Goal: Task Accomplishment & Management: Manage account settings

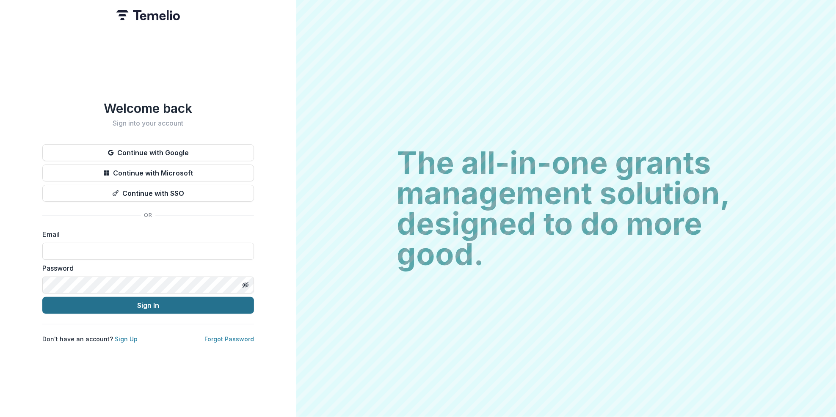
type input "**********"
click at [153, 304] on button "Sign In" at bounding box center [148, 305] width 212 height 17
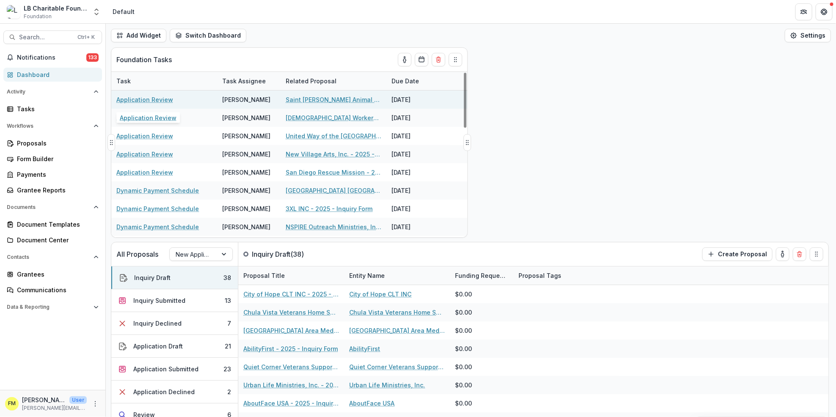
click at [130, 97] on link "Application Review" at bounding box center [144, 99] width 57 height 9
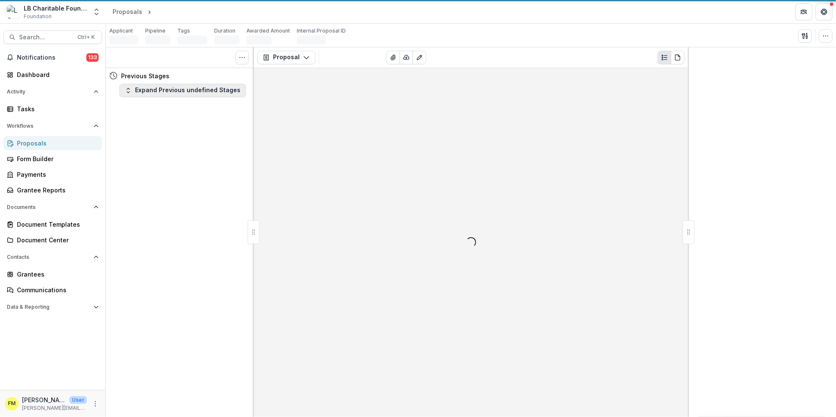
click at [127, 97] on button "Expand Previous undefined Stages" at bounding box center [182, 91] width 127 height 14
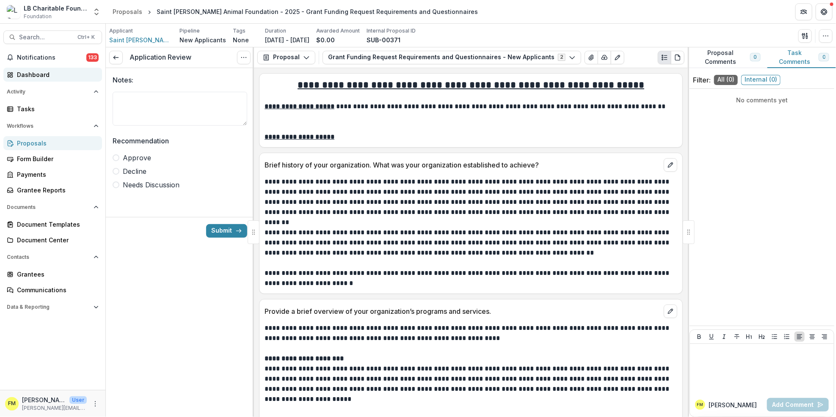
click at [51, 71] on div "Dashboard" at bounding box center [56, 74] width 78 height 9
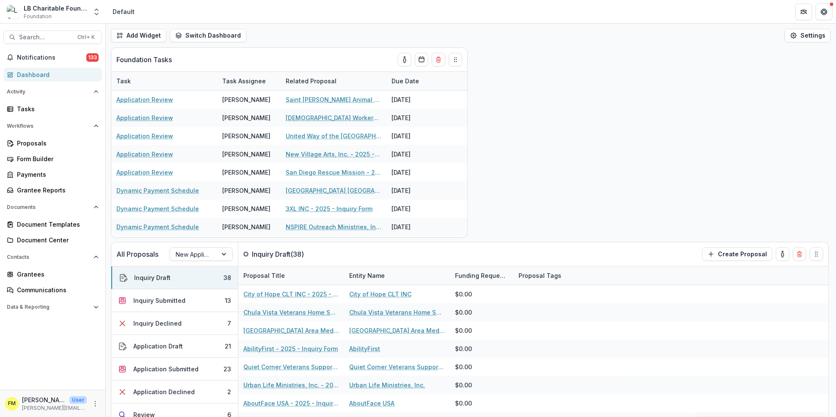
click at [51, 71] on div "Dashboard" at bounding box center [56, 74] width 78 height 9
click at [204, 370] on button "Application Submitted 23" at bounding box center [174, 369] width 127 height 23
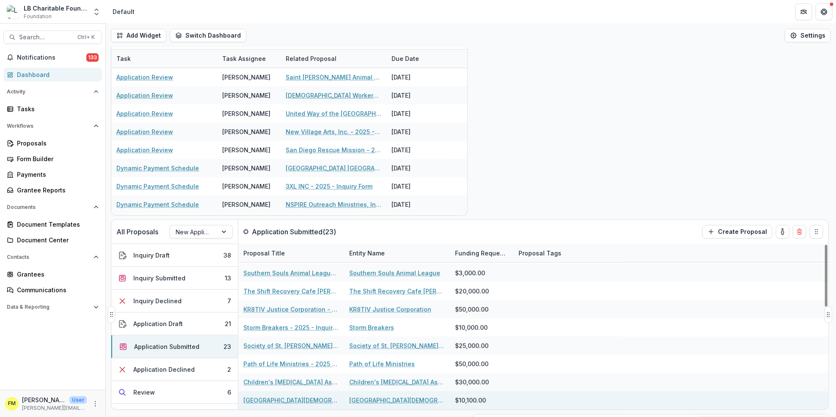
scroll to position [169, 0]
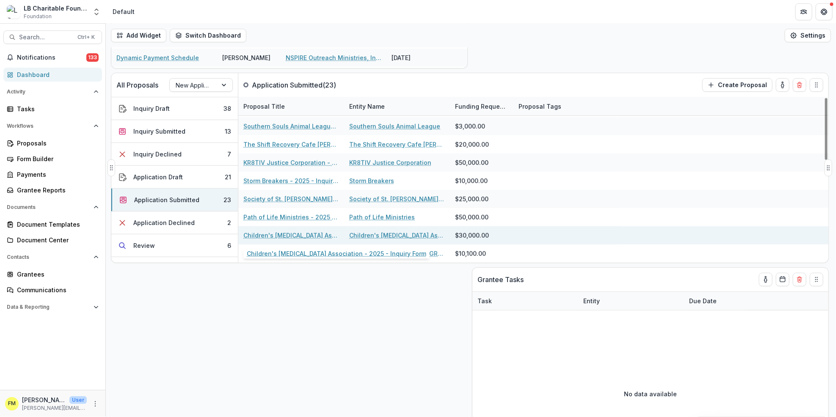
click at [296, 235] on link "Children's Cancer Association - 2025 - Inquiry Form" at bounding box center [291, 235] width 96 height 9
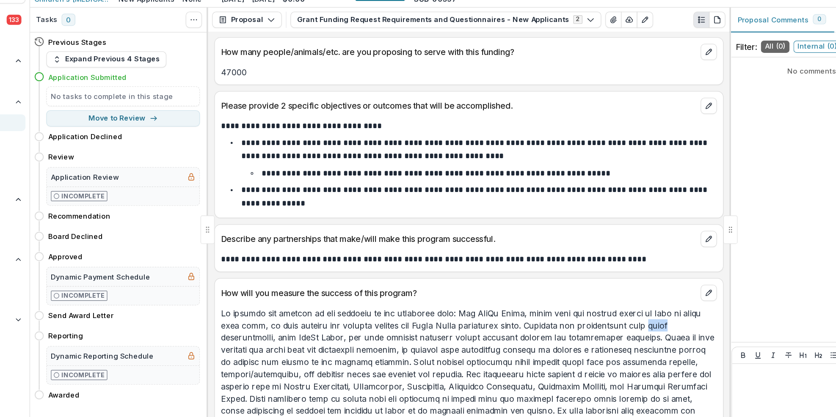
scroll to position [1721, 0]
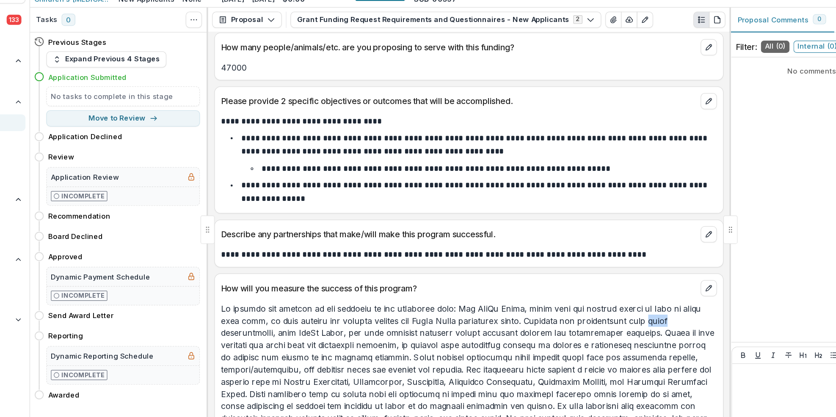
click at [639, 327] on p at bounding box center [471, 410] width 413 height 234
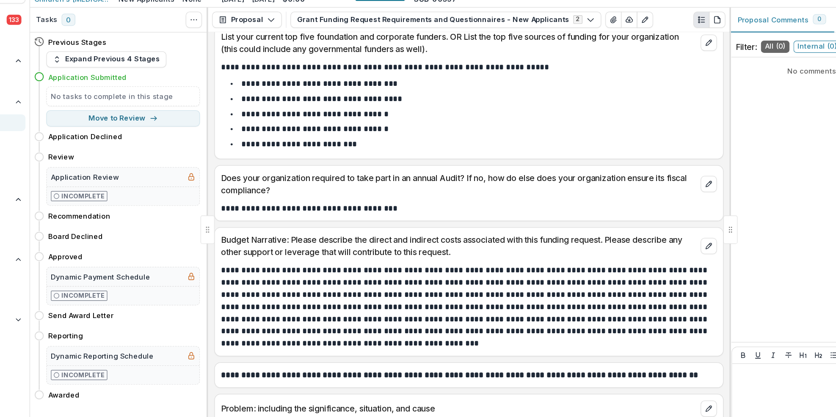
scroll to position [2505, 0]
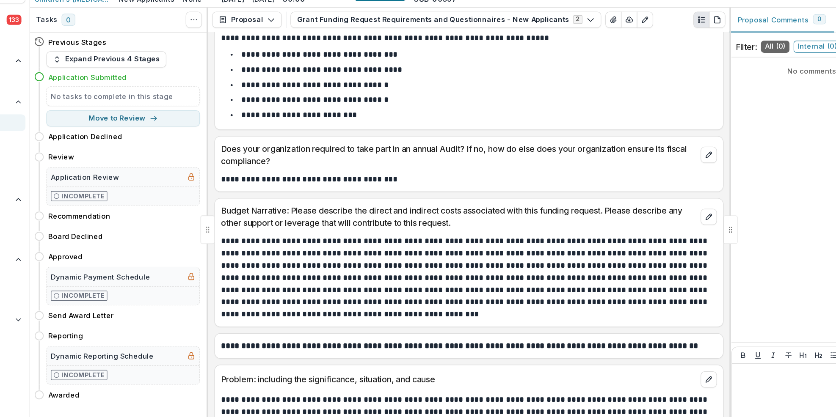
click at [660, 334] on p "**********" at bounding box center [471, 329] width 413 height 10
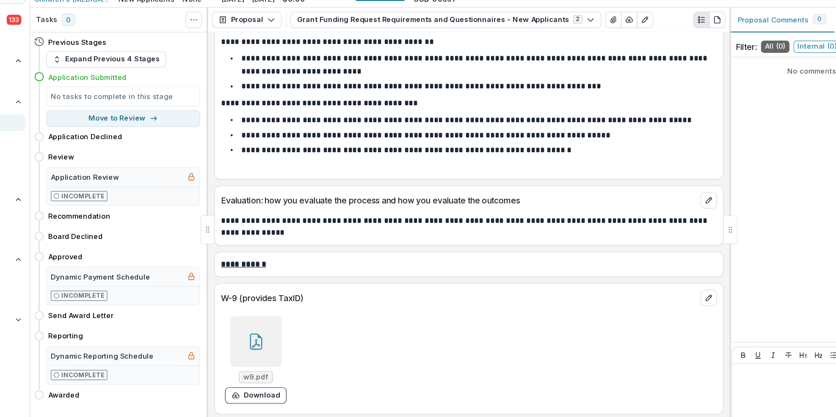
scroll to position [3092, 0]
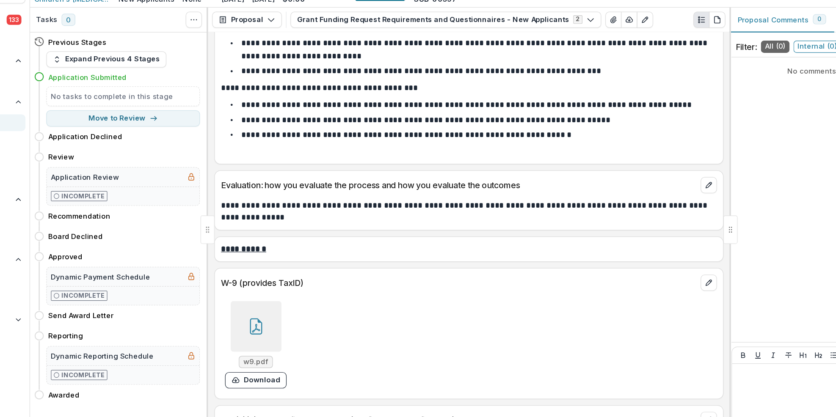
click at [293, 318] on icon at bounding box center [293, 314] width 7 height 7
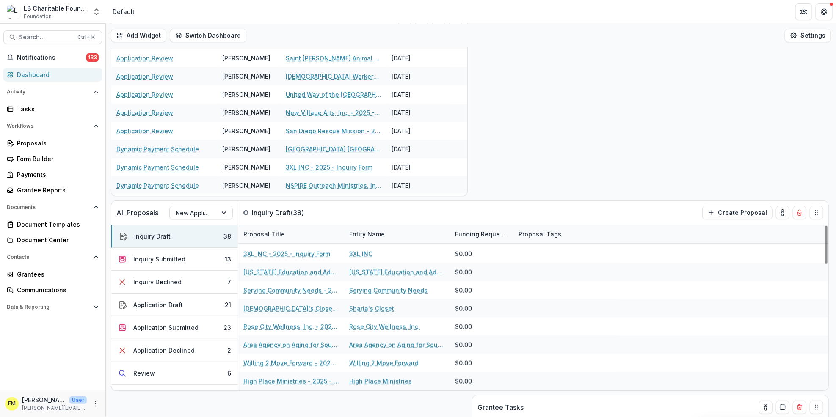
scroll to position [169, 0]
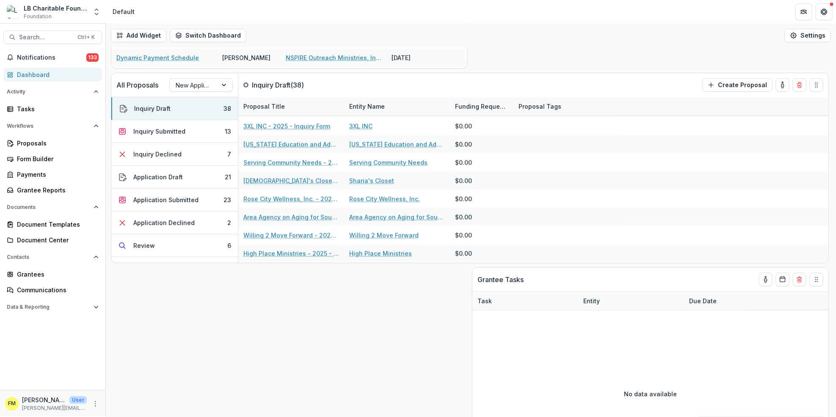
click at [44, 73] on div "Dashboard" at bounding box center [56, 74] width 78 height 9
click at [197, 202] on button "Application Submitted 23" at bounding box center [174, 200] width 127 height 23
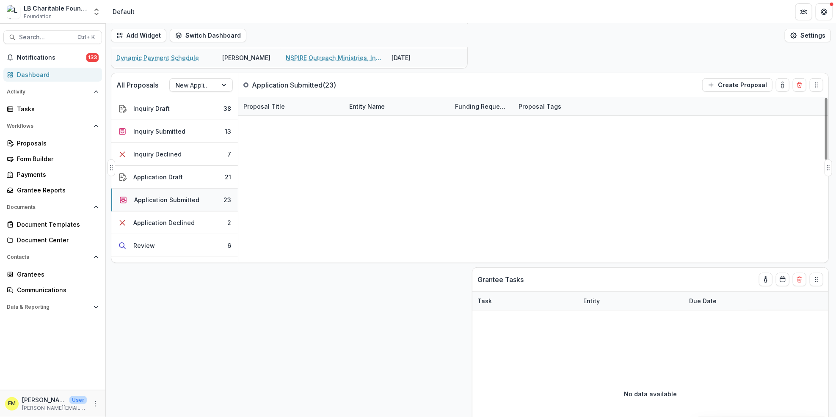
scroll to position [272, 0]
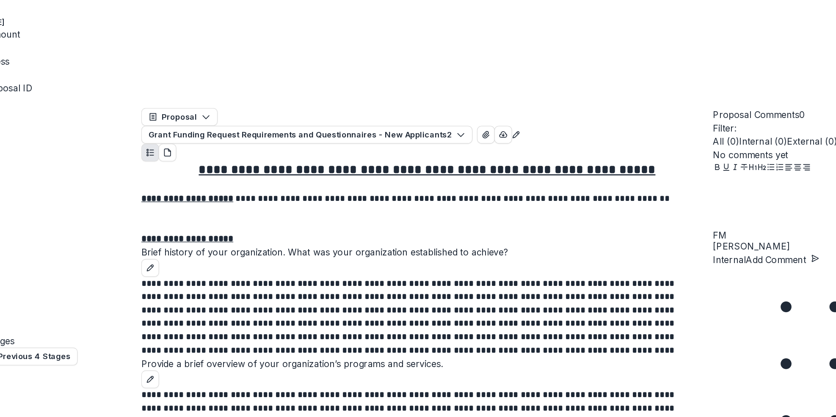
scroll to position [3275, 0]
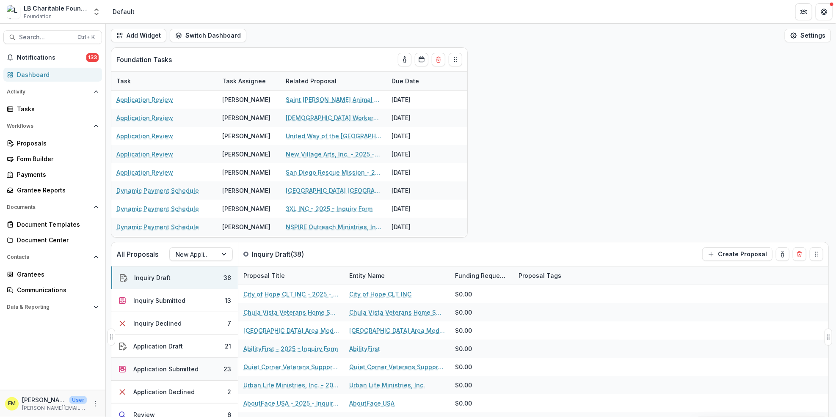
click at [203, 374] on button "Application Submitted 23" at bounding box center [174, 369] width 127 height 23
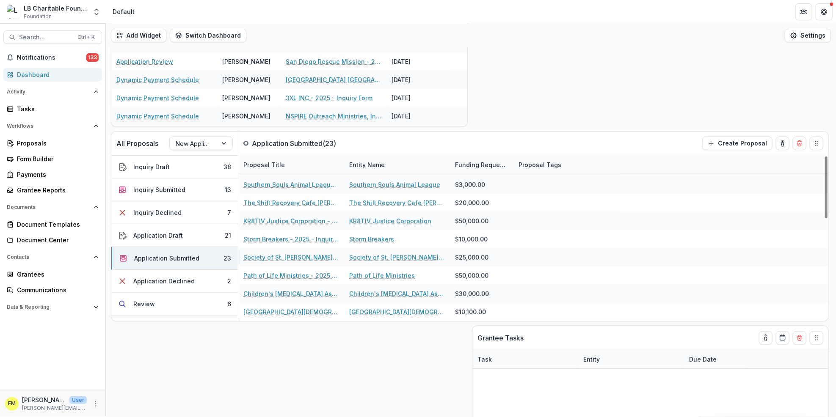
scroll to position [113, 0]
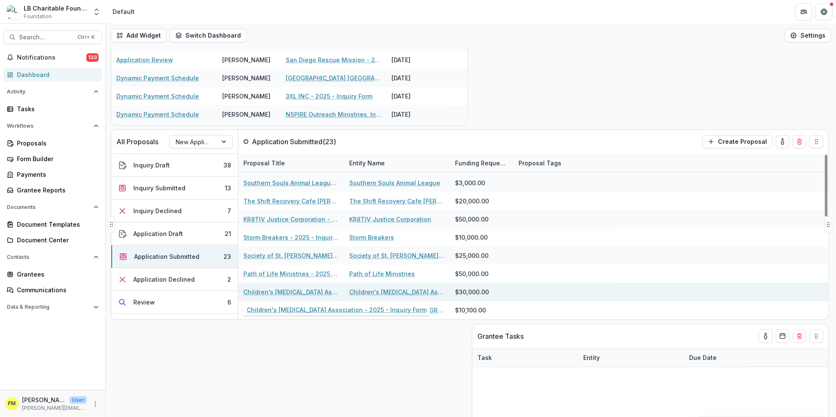
click at [295, 295] on link "Children's [MEDICAL_DATA] Association - 2025 - Inquiry Form" at bounding box center [291, 292] width 96 height 9
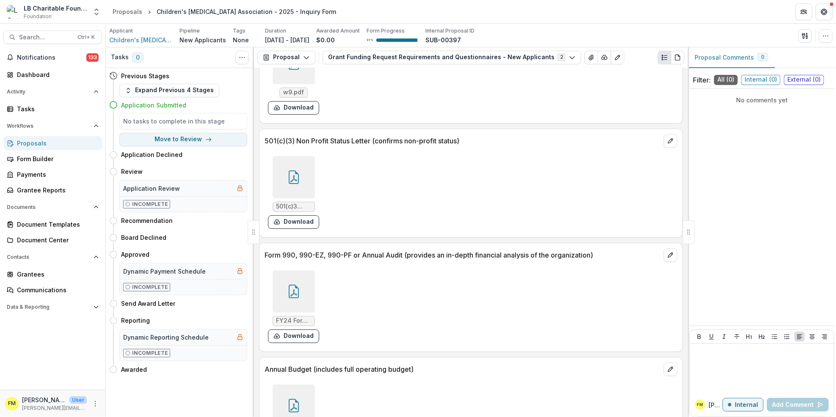
scroll to position [3342, 0]
click at [295, 294] on icon at bounding box center [294, 292] width 14 height 14
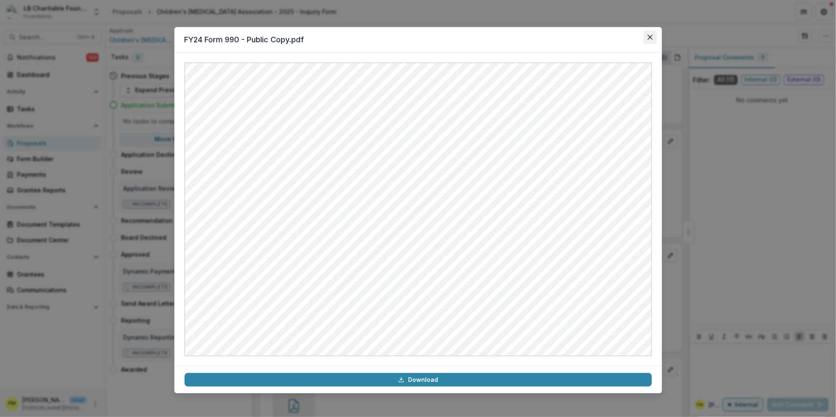
click at [652, 36] on icon "Close" at bounding box center [650, 37] width 5 height 5
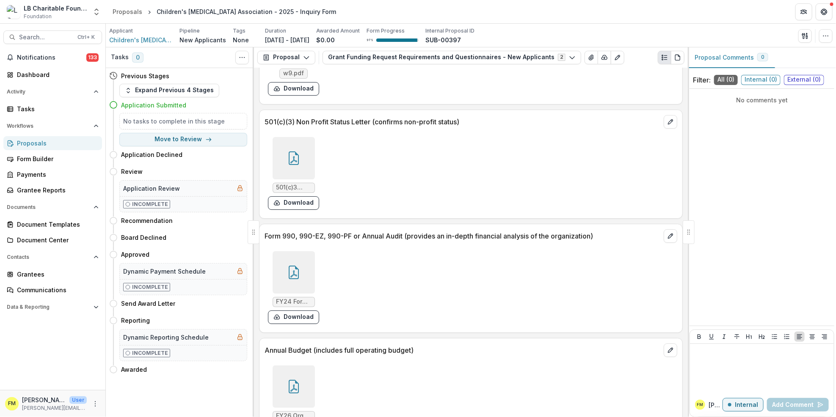
scroll to position [3459, 0]
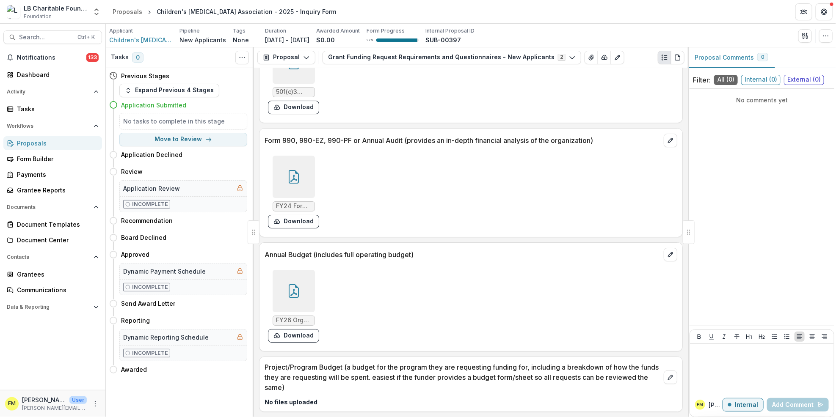
click at [294, 293] on icon at bounding box center [294, 291] width 14 height 14
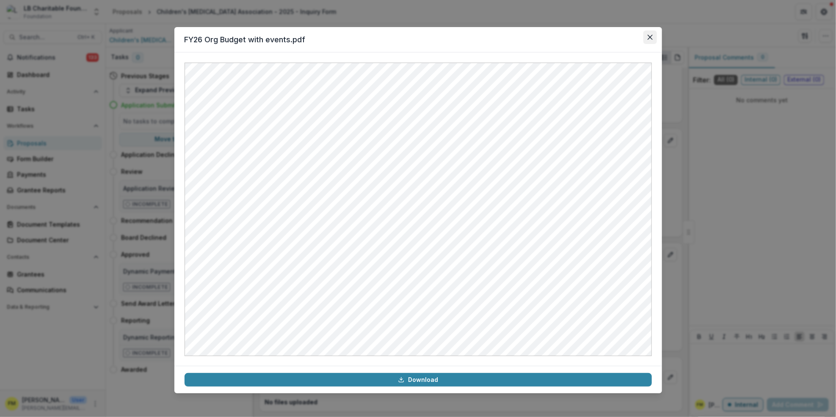
click at [653, 34] on button "Close" at bounding box center [650, 37] width 14 height 14
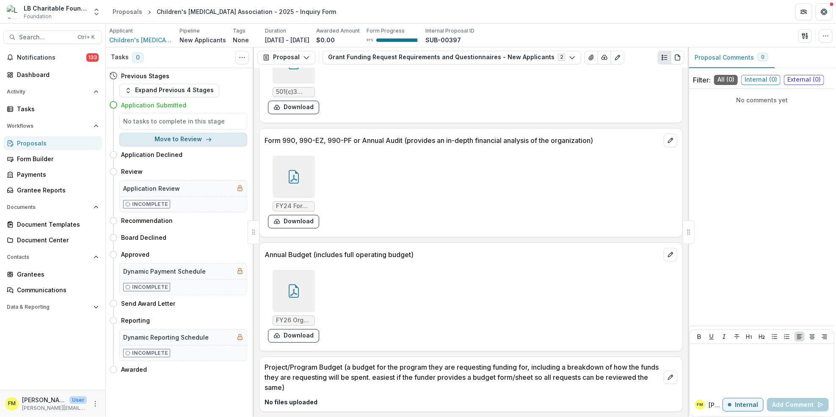
click at [209, 141] on icon "button" at bounding box center [208, 139] width 7 height 7
select select "******"
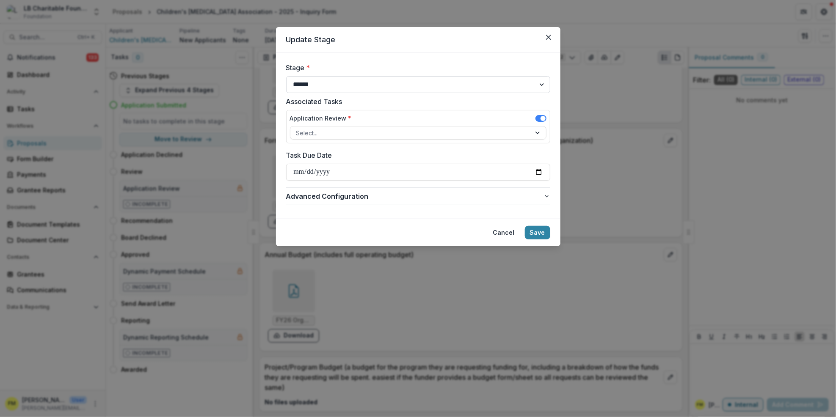
click at [542, 86] on select "**********" at bounding box center [418, 84] width 264 height 17
click at [583, 94] on div "**********" at bounding box center [418, 208] width 836 height 417
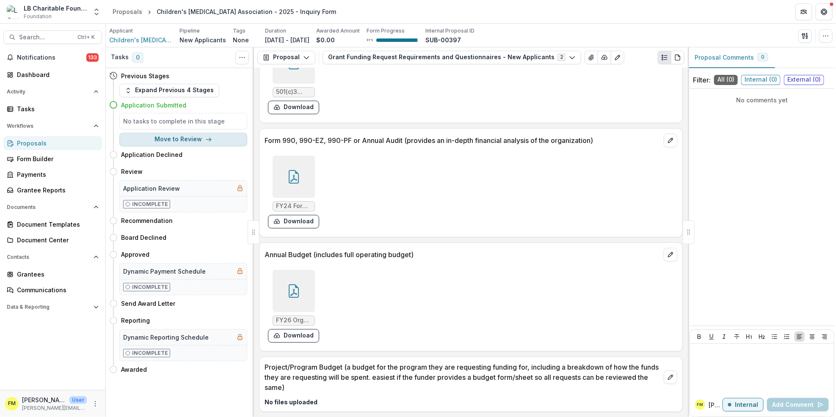
click at [207, 138] on icon "button" at bounding box center [208, 139] width 7 height 7
select select "******"
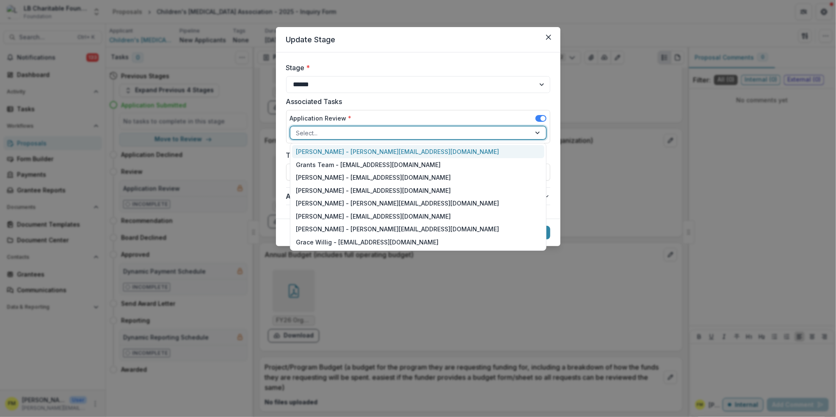
click at [537, 133] on div at bounding box center [538, 133] width 15 height 13
click at [316, 166] on div "Grants Team - [EMAIL_ADDRESS][DOMAIN_NAME]" at bounding box center [418, 164] width 252 height 13
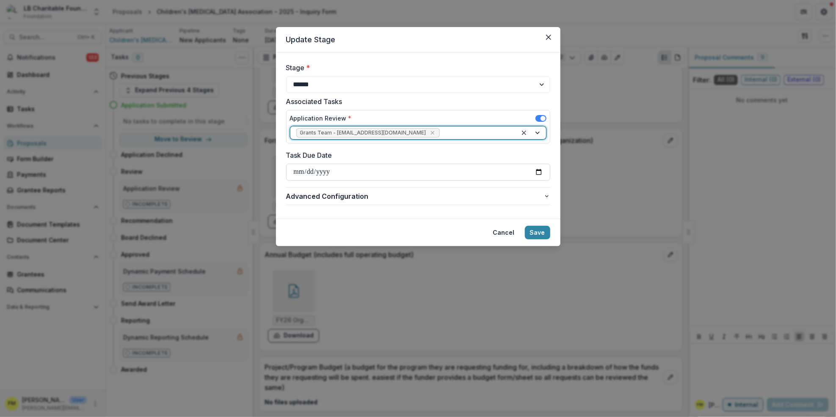
click at [301, 175] on input "Task Due Date" at bounding box center [418, 172] width 264 height 17
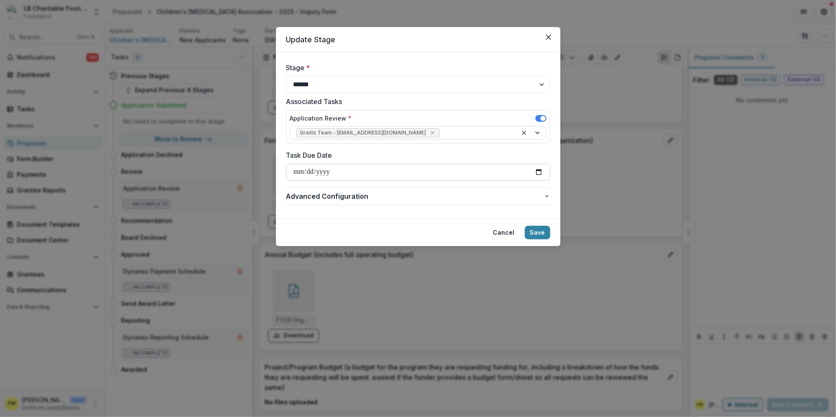
type input "**********"
click at [547, 198] on icon "button" at bounding box center [547, 196] width 7 height 7
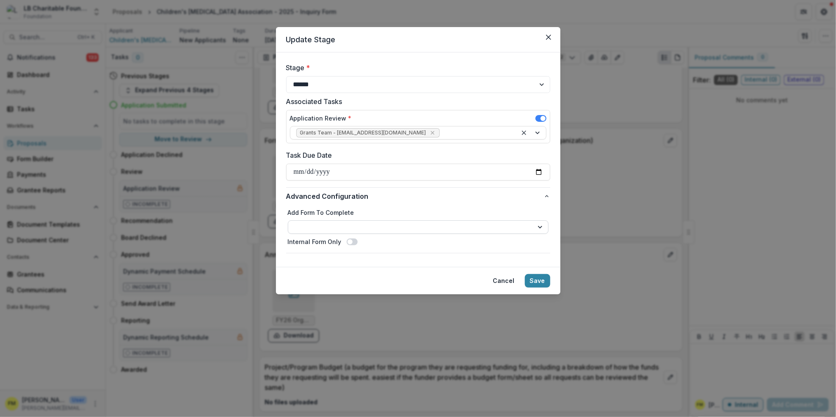
click at [539, 227] on select "**********" at bounding box center [418, 228] width 261 height 14
click at [546, 197] on icon "button" at bounding box center [547, 196] width 7 height 7
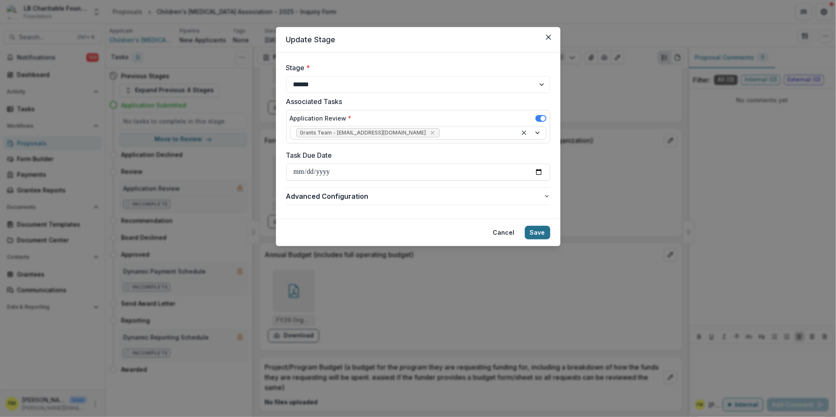
click at [541, 232] on button "Save" at bounding box center [537, 233] width 25 height 14
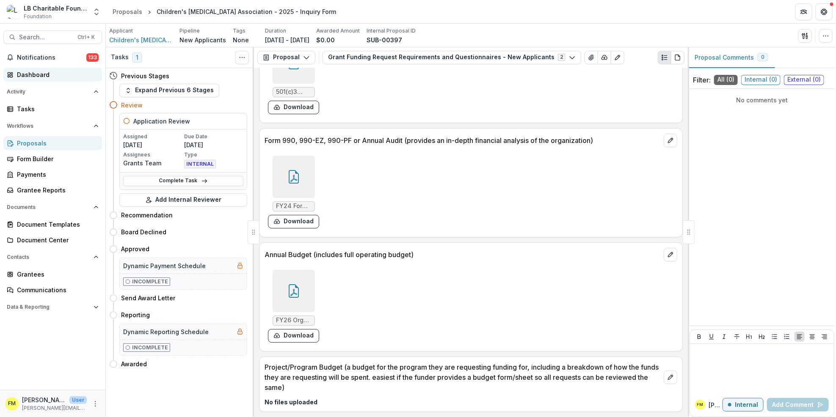
click at [46, 75] on div "Dashboard" at bounding box center [56, 74] width 78 height 9
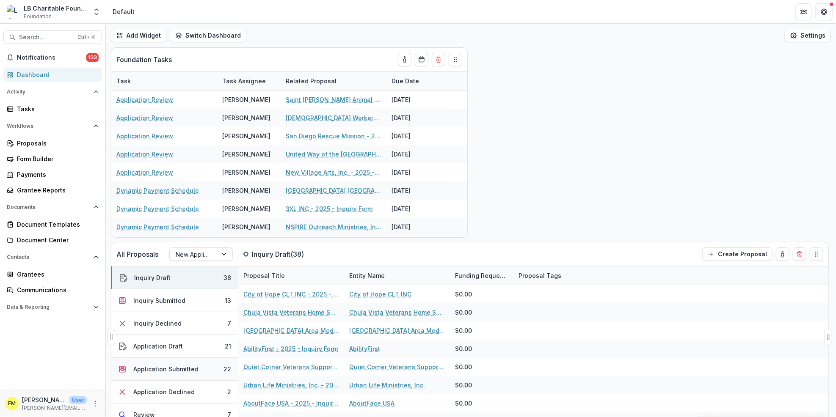
click at [211, 369] on button "Application Submitted 22" at bounding box center [174, 369] width 127 height 23
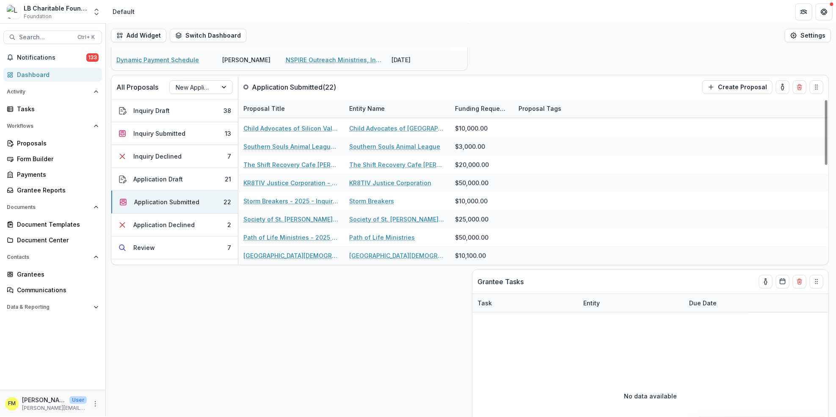
scroll to position [56, 0]
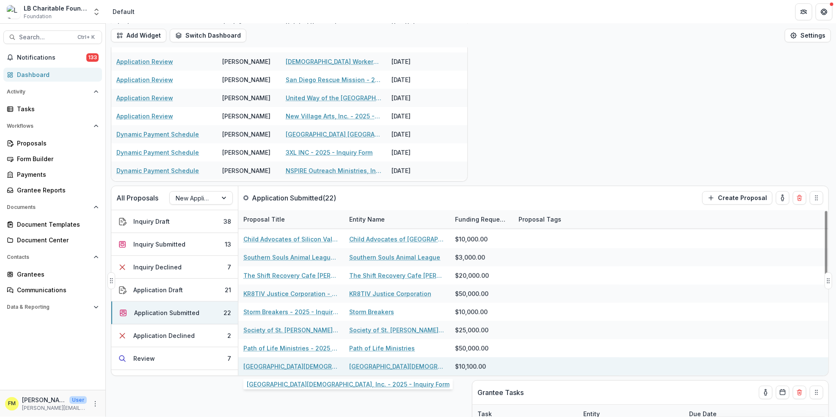
click at [301, 370] on link "[GEOGRAPHIC_DATA][DEMOGRAPHIC_DATA], Inc. - 2025 - Inquiry Form" at bounding box center [291, 366] width 96 height 9
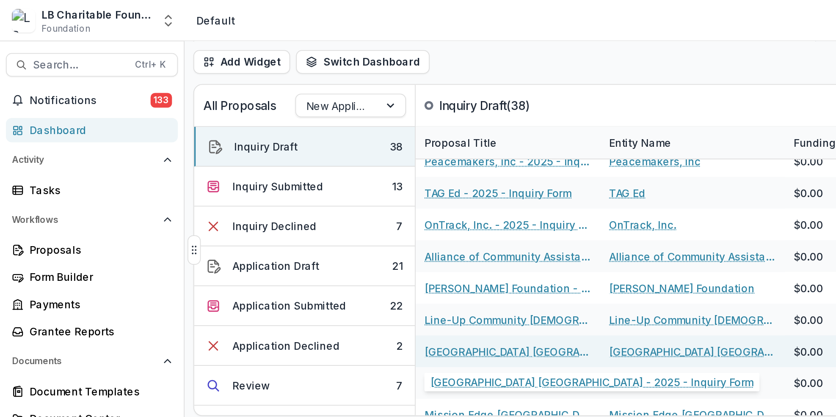
scroll to position [259, 0]
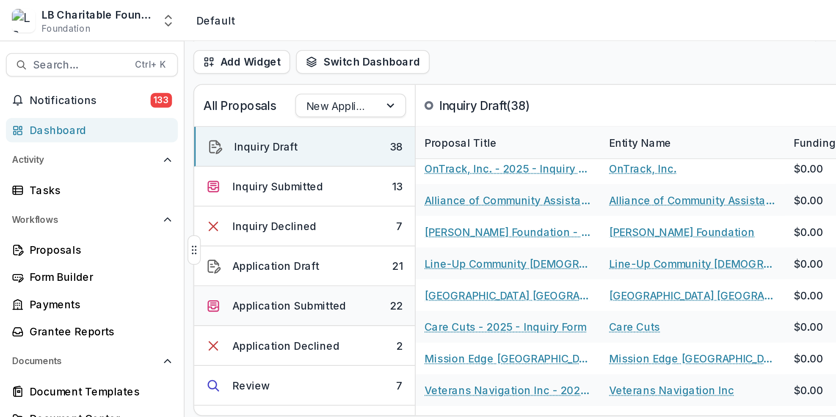
click at [205, 175] on button "Application Submitted 22" at bounding box center [174, 175] width 127 height 23
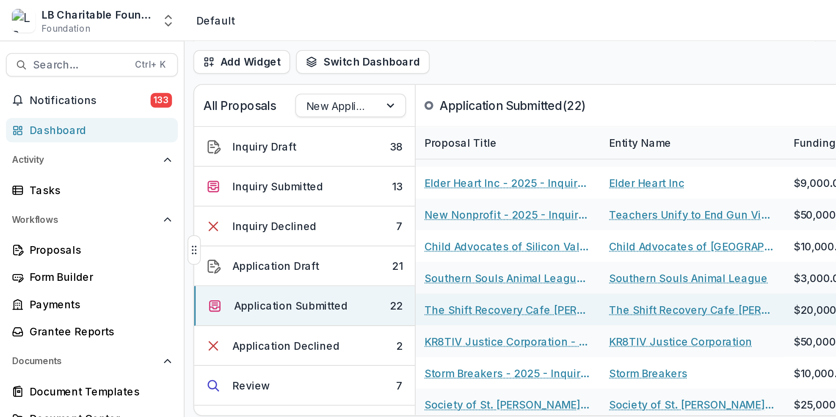
scroll to position [124, 0]
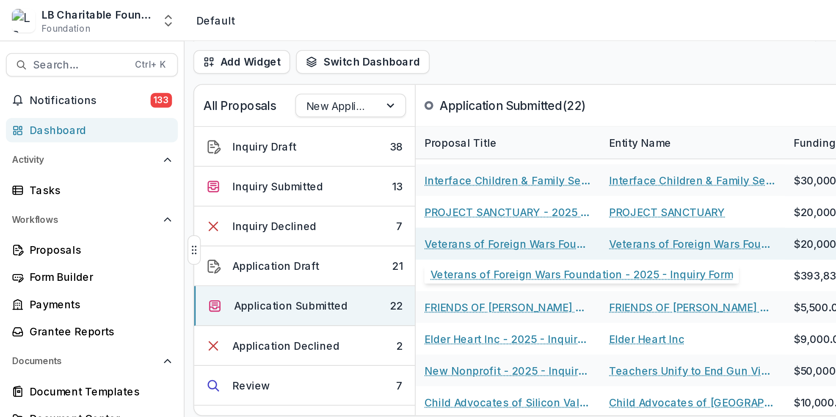
click at [291, 137] on link "Veterans of Foreign Wars Foundation - 2025 - Inquiry Form" at bounding box center [291, 139] width 96 height 9
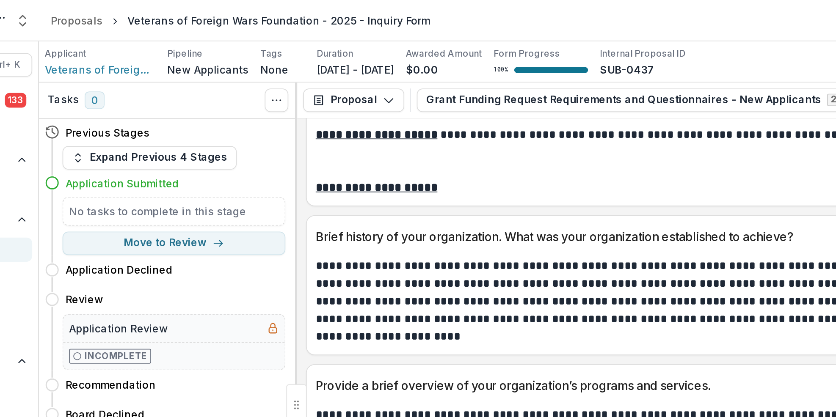
scroll to position [42, 0]
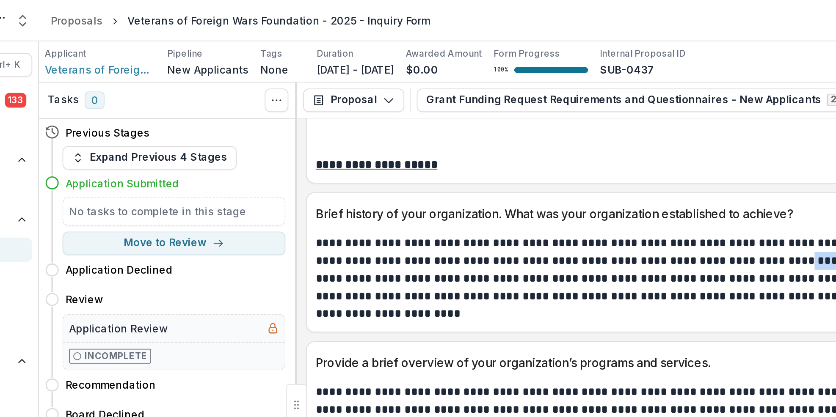
click at [523, 190] on div "**********" at bounding box center [471, 150] width 424 height 80
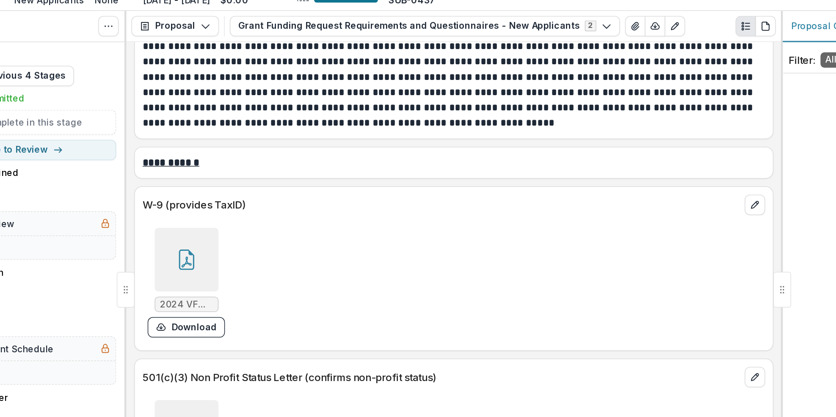
scroll to position [3228, 0]
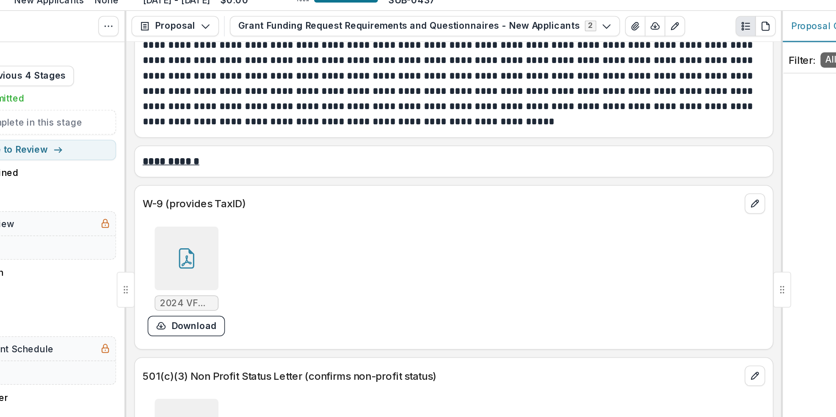
click at [298, 218] on icon at bounding box center [294, 212] width 14 height 14
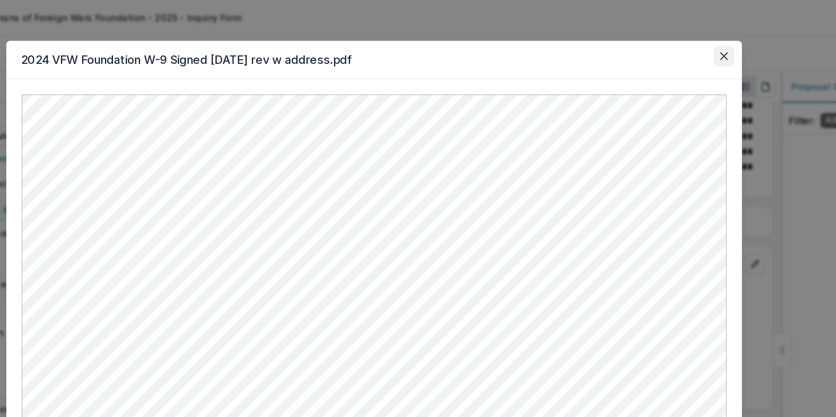
click at [652, 36] on icon "Close" at bounding box center [650, 37] width 5 height 5
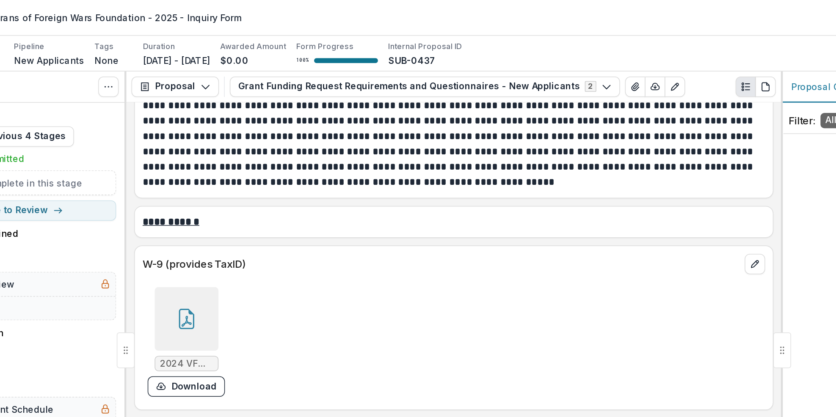
scroll to position [3378, 0]
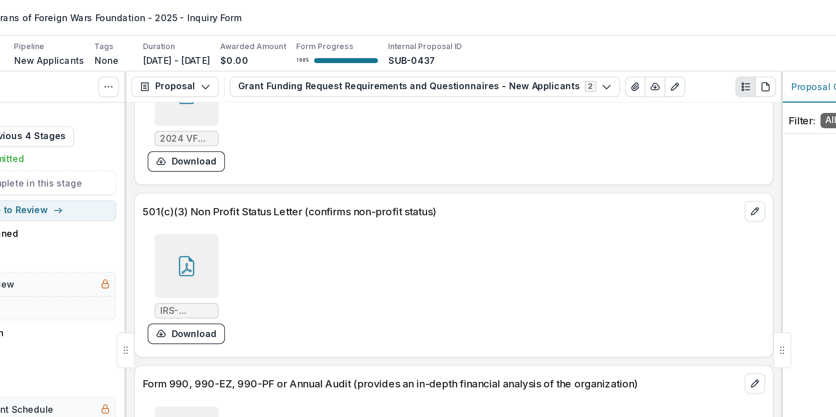
click at [282, 189] on div at bounding box center [294, 176] width 42 height 42
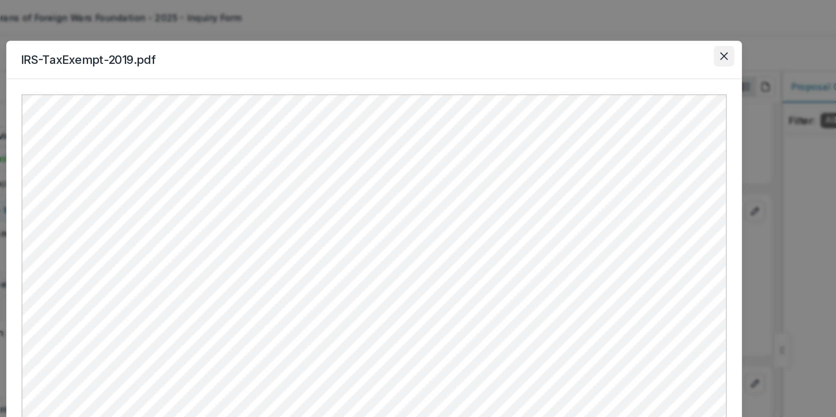
click at [655, 40] on button "Close" at bounding box center [650, 37] width 14 height 14
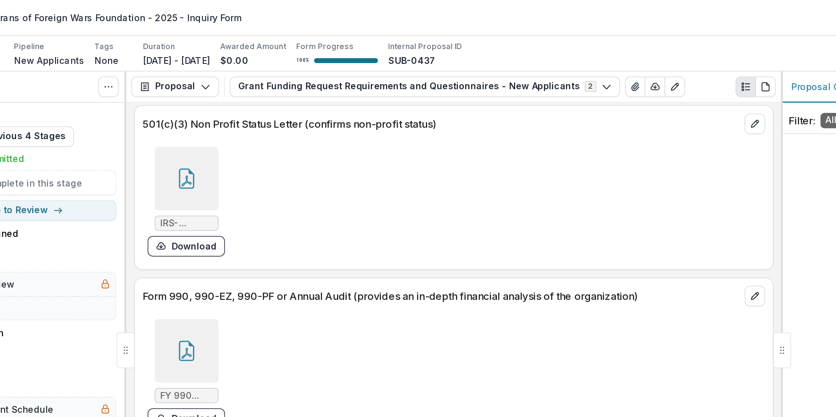
scroll to position [3564, 0]
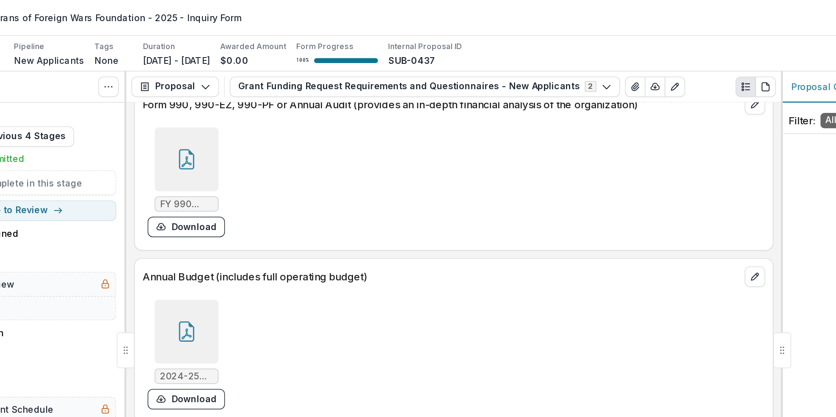
click at [292, 114] on div at bounding box center [294, 106] width 42 height 42
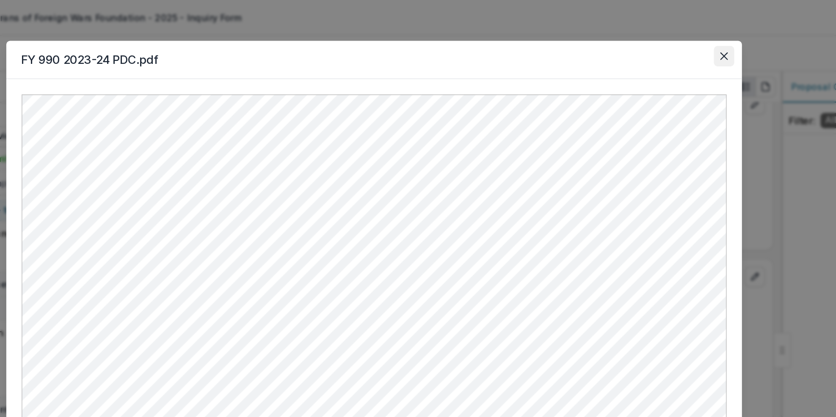
click at [648, 37] on icon "Close" at bounding box center [650, 37] width 5 height 5
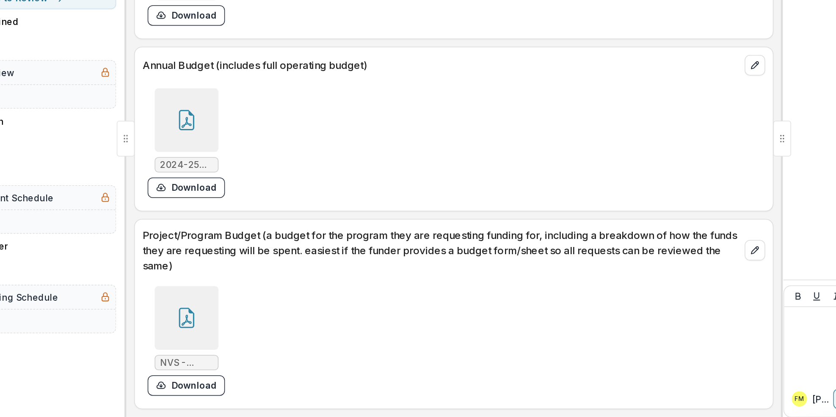
click at [295, 355] on icon at bounding box center [293, 352] width 7 height 7
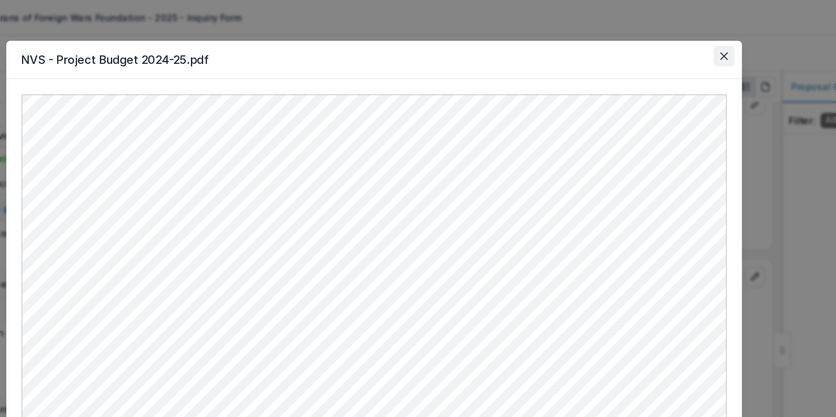
click at [651, 33] on button "Close" at bounding box center [650, 37] width 14 height 14
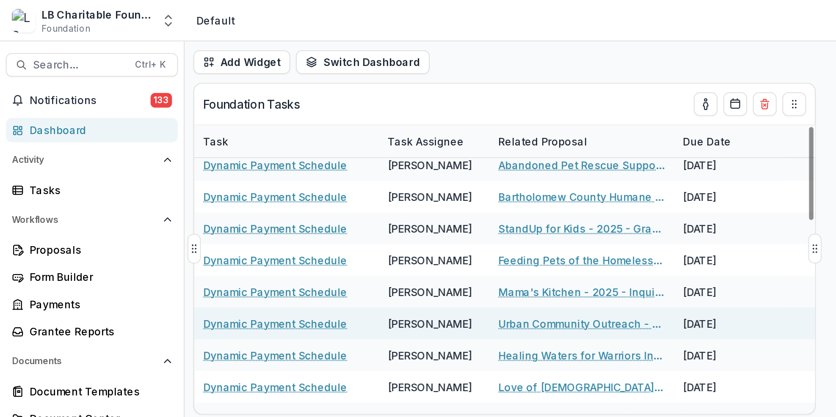
scroll to position [324, 0]
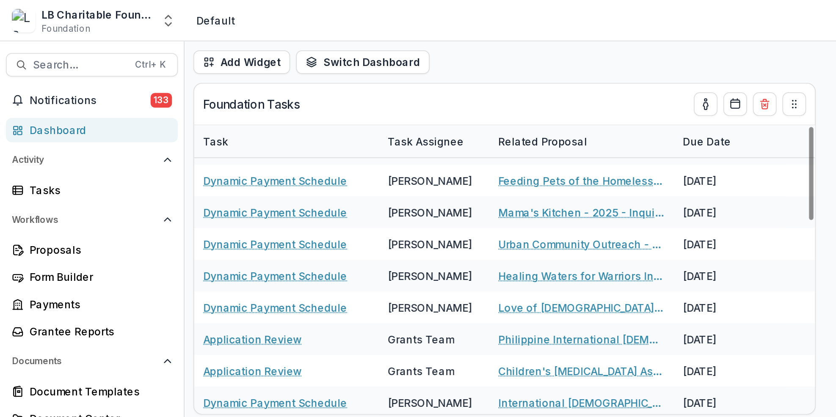
click at [52, 75] on div "Dashboard" at bounding box center [56, 74] width 78 height 9
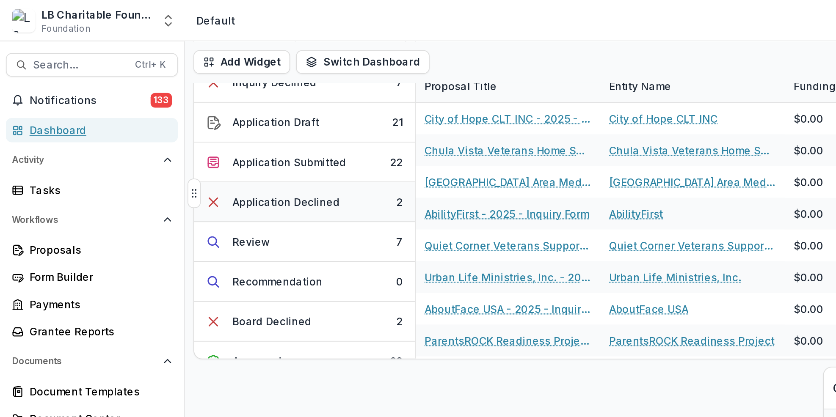
scroll to position [35, 0]
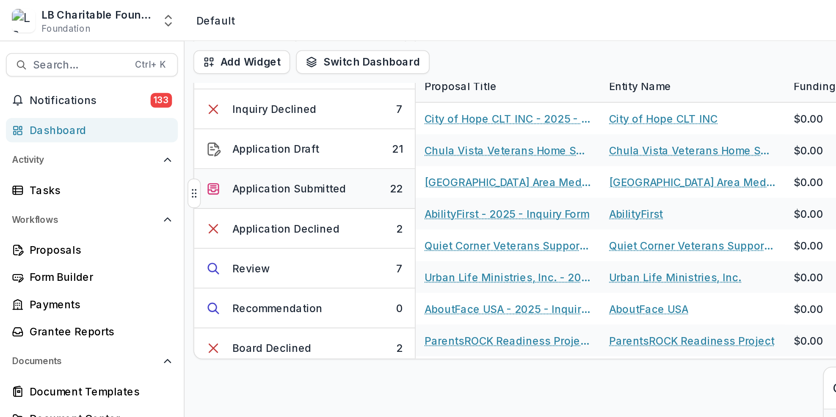
click at [204, 109] on button "Application Submitted 22" at bounding box center [174, 108] width 127 height 23
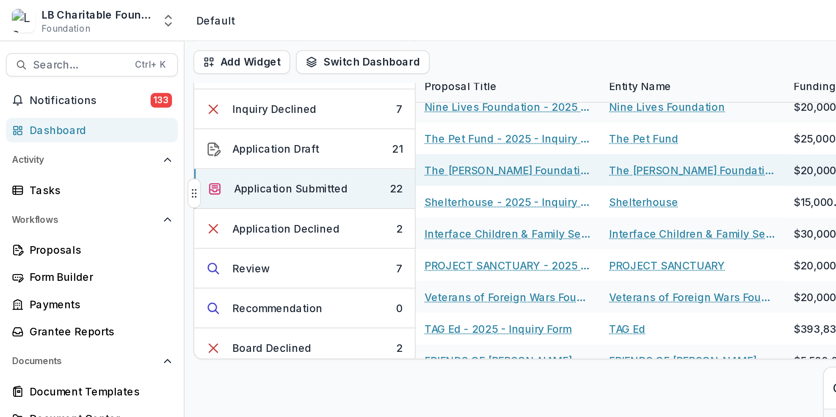
scroll to position [64, 0]
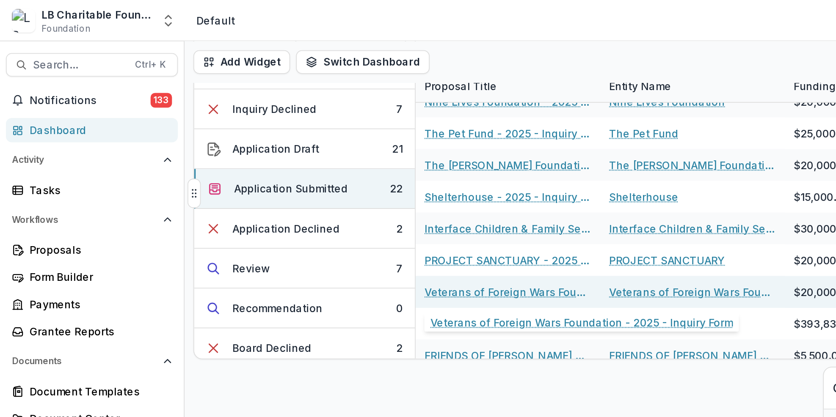
click at [290, 167] on link "Veterans of Foreign Wars Foundation - 2025 - Inquiry Form" at bounding box center [291, 167] width 96 height 9
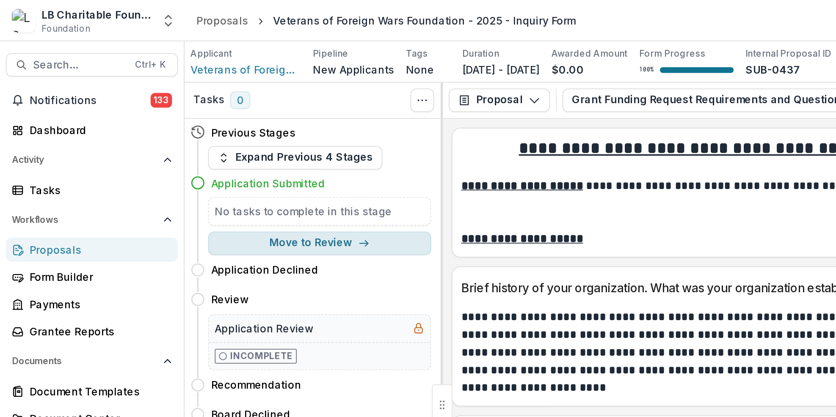
click at [210, 141] on icon "button" at bounding box center [208, 139] width 7 height 7
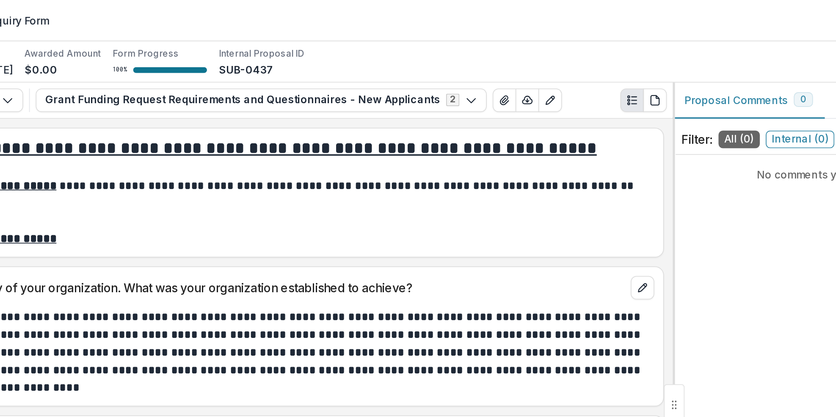
select select "******"
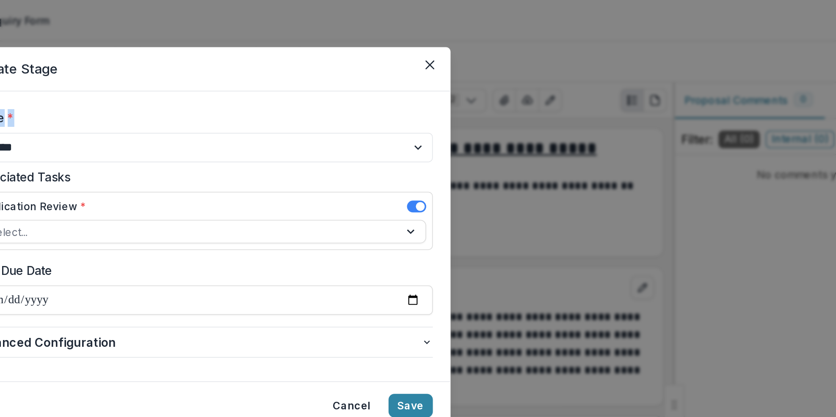
drag, startPoint x: 353, startPoint y: 39, endPoint x: 425, endPoint y: 52, distance: 72.8
click at [425, 52] on section "**********" at bounding box center [418, 136] width 284 height 219
click at [409, 69] on label "Stage *" at bounding box center [415, 68] width 259 height 10
click at [409, 76] on select "**********" at bounding box center [418, 84] width 264 height 17
click at [548, 36] on icon "Close" at bounding box center [548, 37] width 5 height 5
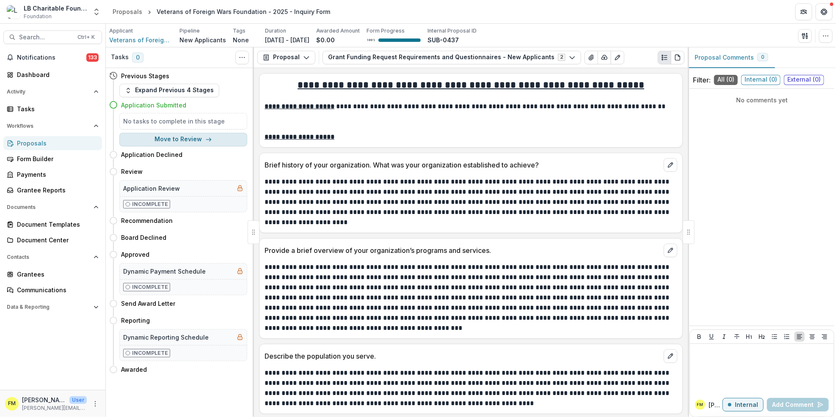
click at [210, 140] on polyline "button" at bounding box center [211, 139] width 2 height 3
select select "******"
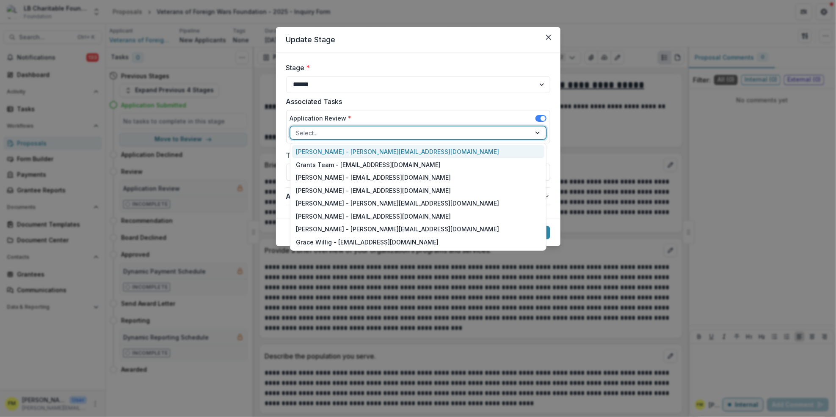
click at [535, 134] on div at bounding box center [538, 133] width 15 height 13
click at [330, 166] on div "Grants Team - [EMAIL_ADDRESS][DOMAIN_NAME]" at bounding box center [418, 164] width 252 height 13
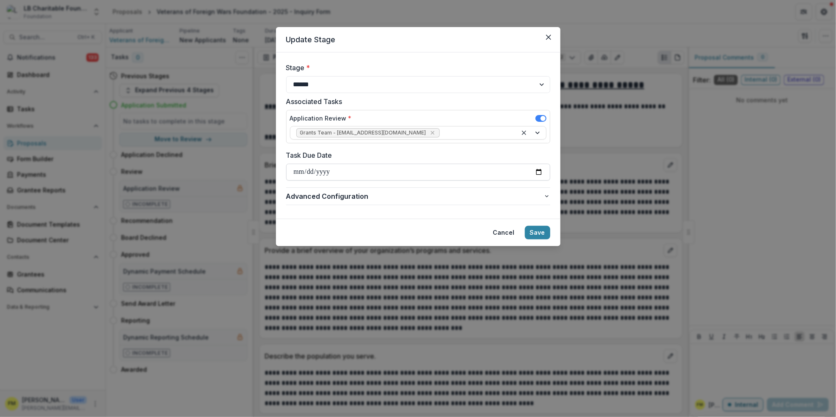
click at [307, 174] on input "Task Due Date" at bounding box center [418, 172] width 264 height 17
type input "**********"
click at [541, 231] on button "Save" at bounding box center [537, 233] width 25 height 14
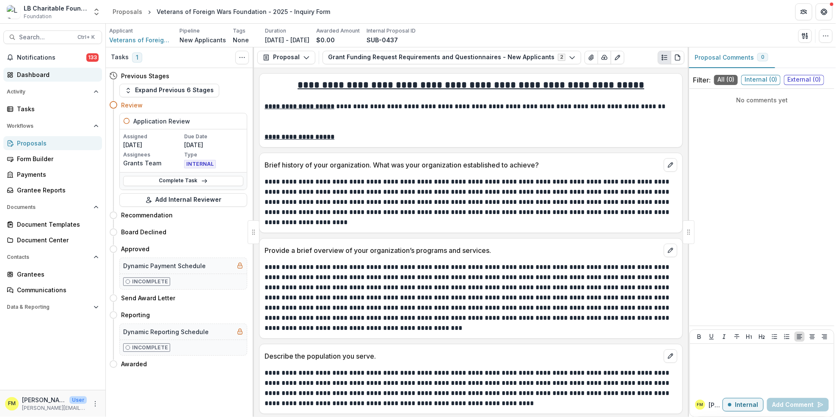
click at [47, 73] on div "Dashboard" at bounding box center [56, 74] width 78 height 9
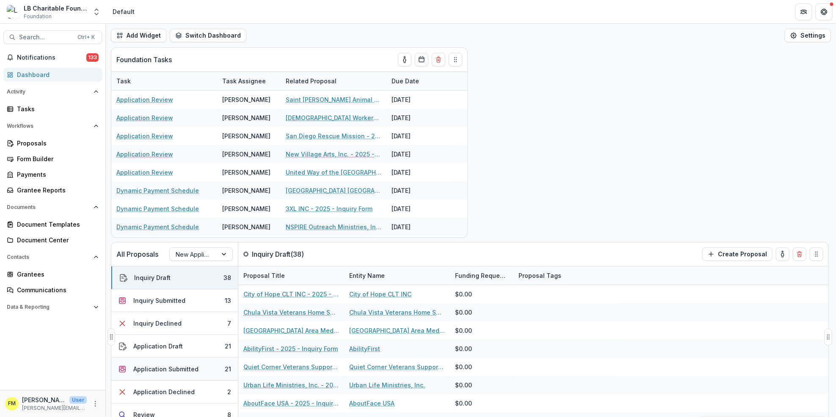
click at [203, 370] on button "Application Submitted 21" at bounding box center [174, 369] width 127 height 23
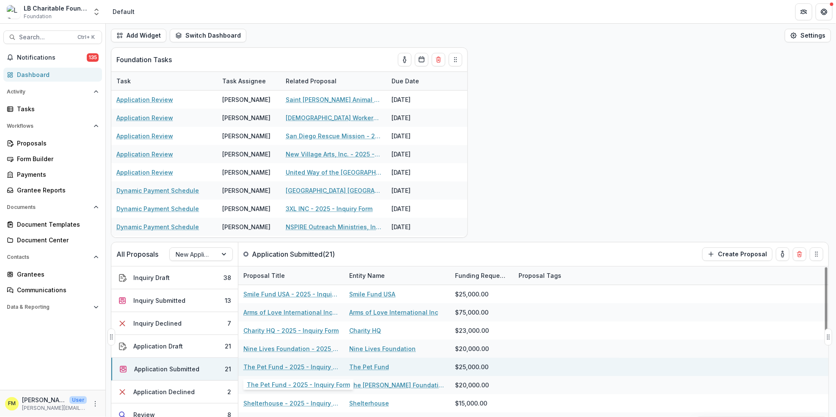
click at [297, 367] on link "The Pet Fund - 2025 - Inquiry Form" at bounding box center [291, 367] width 96 height 9
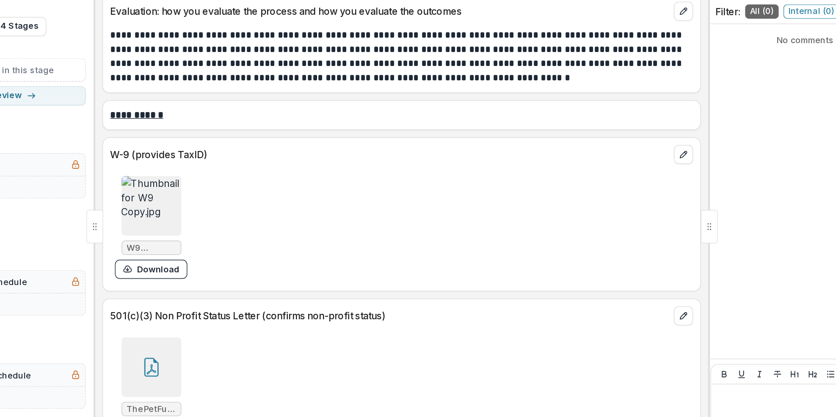
scroll to position [3062, 0]
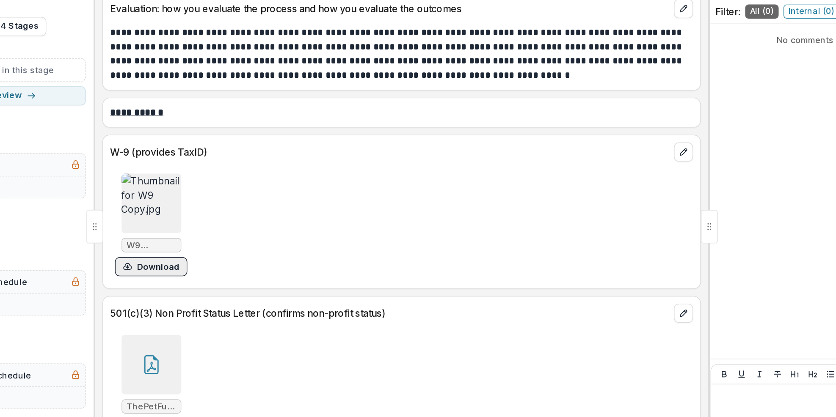
click at [287, 262] on button "Download" at bounding box center [293, 261] width 51 height 14
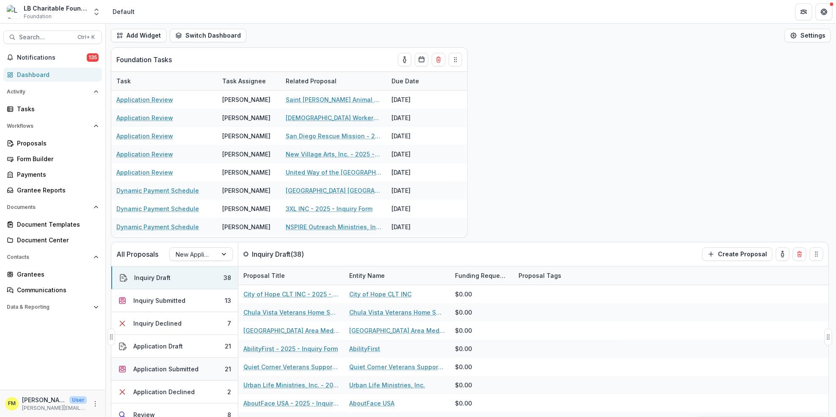
click at [202, 370] on button "Application Submitted 21" at bounding box center [174, 369] width 127 height 23
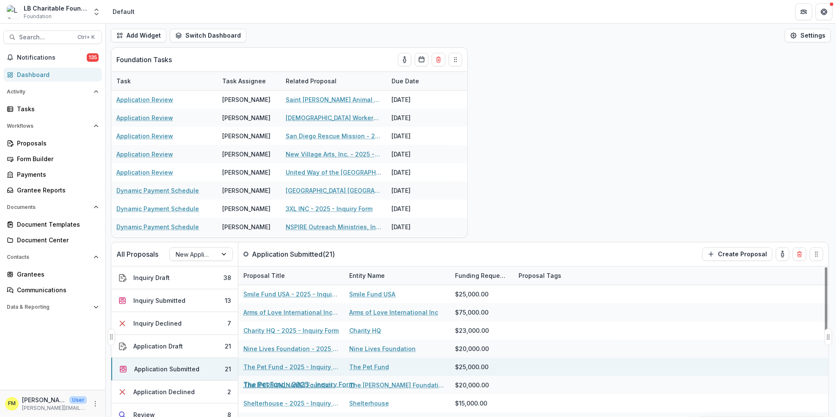
click at [285, 370] on link "The Pet Fund - 2025 - Inquiry Form" at bounding box center [291, 367] width 96 height 9
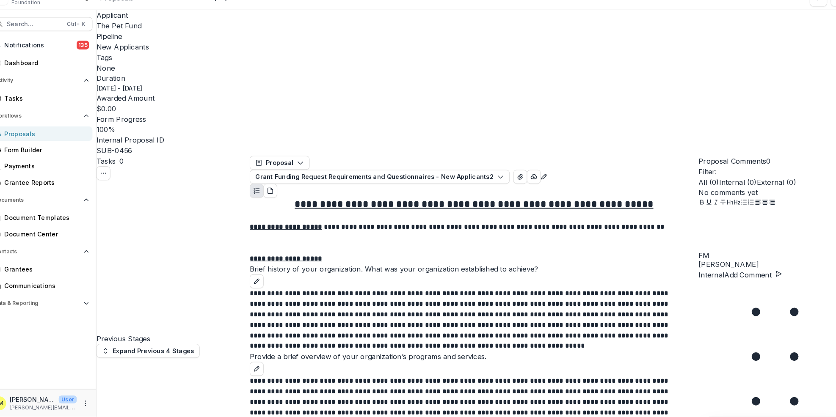
scroll to position [3179, 0]
click at [7, 417] on icon "Close" at bounding box center [3, 423] width 7 height 7
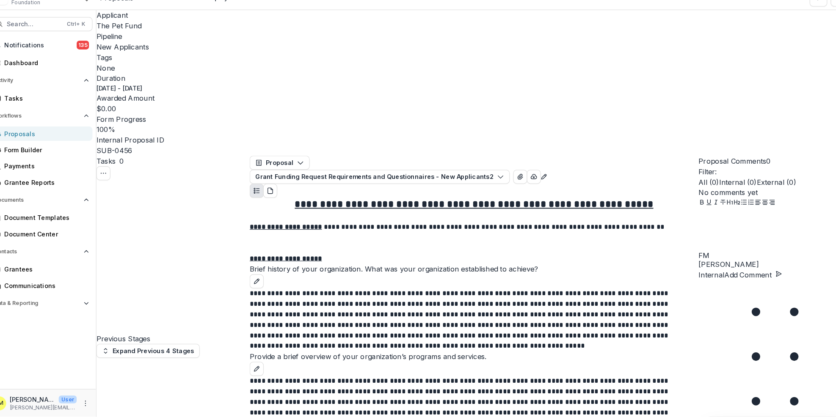
scroll to position [3343, 0]
click at [7, 417] on icon "Close" at bounding box center [3, 423] width 7 height 7
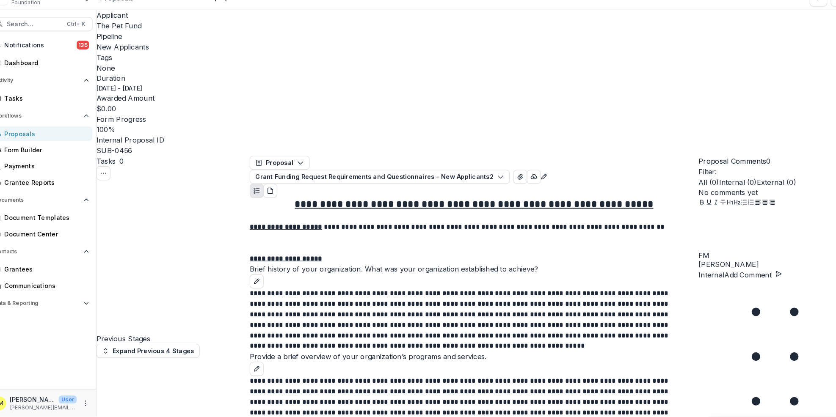
click at [7, 417] on button "Close" at bounding box center [3, 422] width 7 height 10
select select "******"
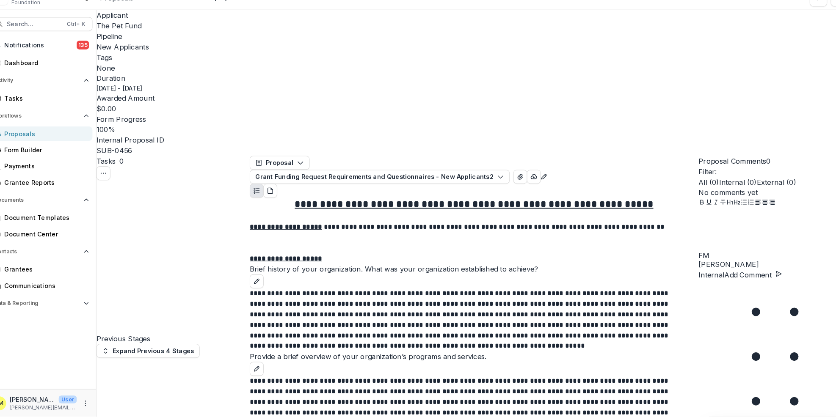
type input "**********"
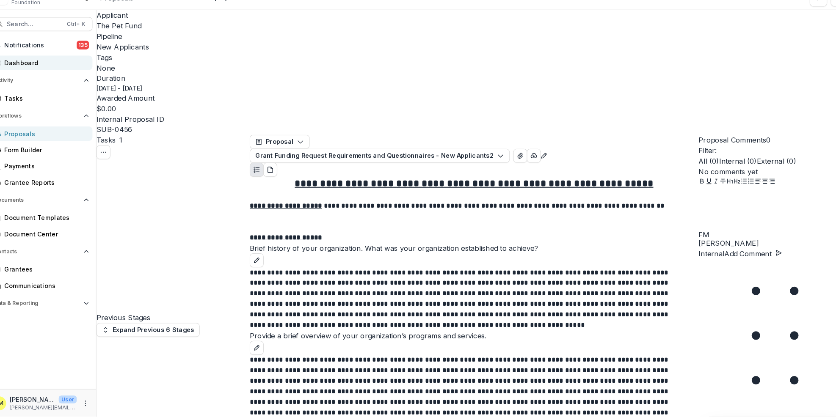
click at [52, 76] on div "Dashboard" at bounding box center [56, 74] width 78 height 9
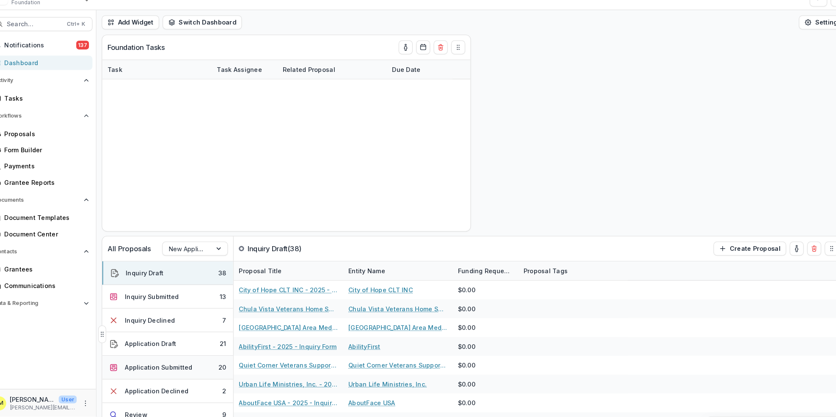
click at [186, 370] on div "Application Submitted" at bounding box center [165, 369] width 65 height 9
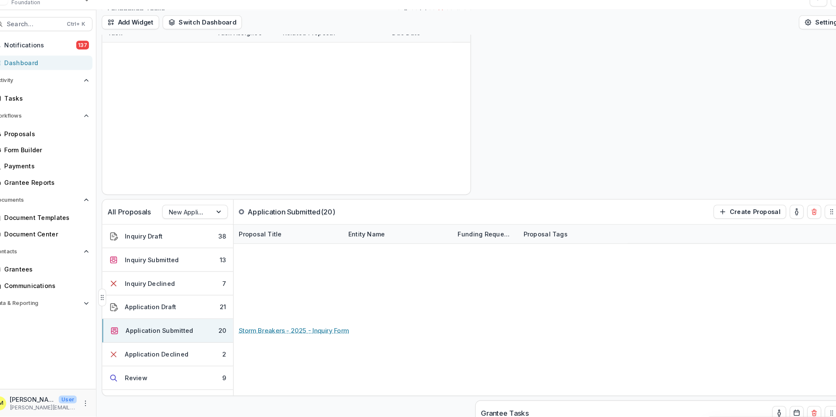
scroll to position [55, 0]
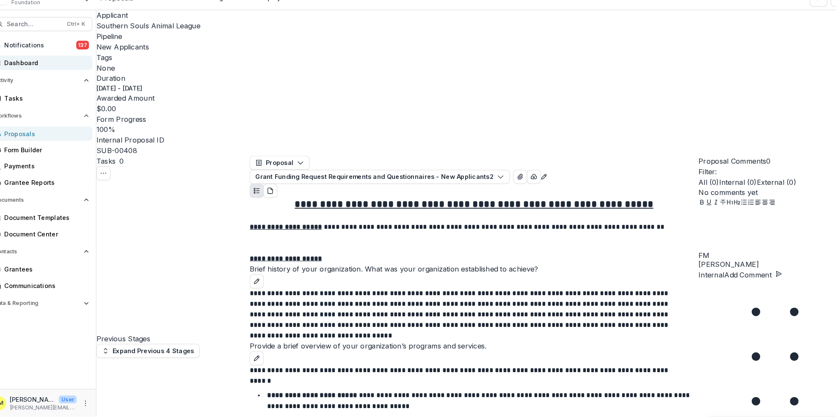
click at [50, 74] on div "Dashboard" at bounding box center [56, 74] width 78 height 9
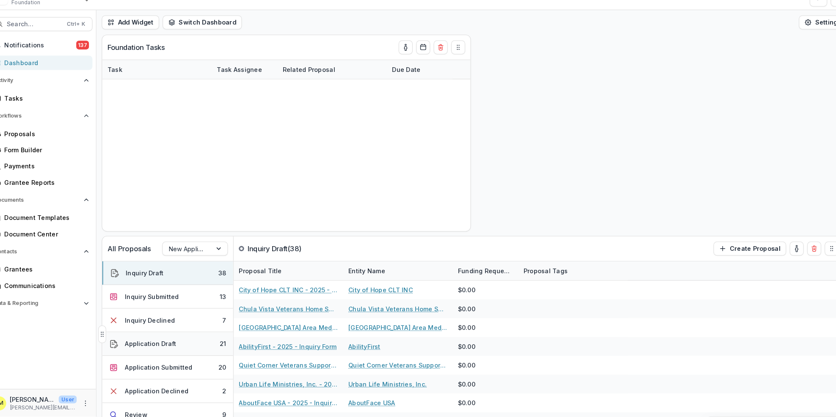
click at [212, 351] on button "Application Draft 21" at bounding box center [174, 346] width 127 height 23
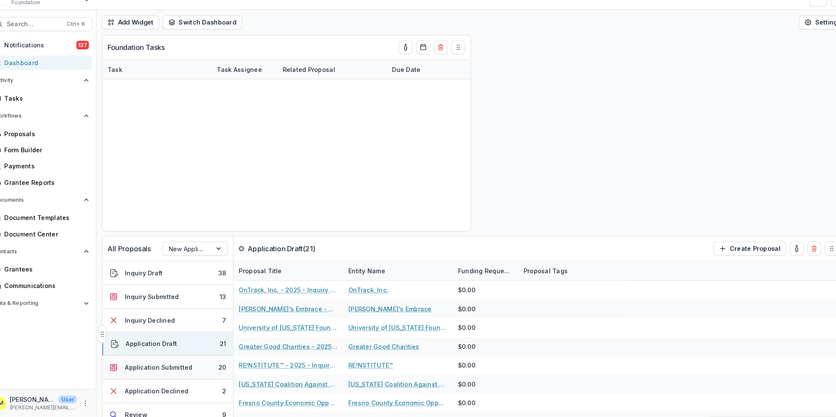
click at [185, 366] on div "Application Submitted" at bounding box center [165, 369] width 65 height 9
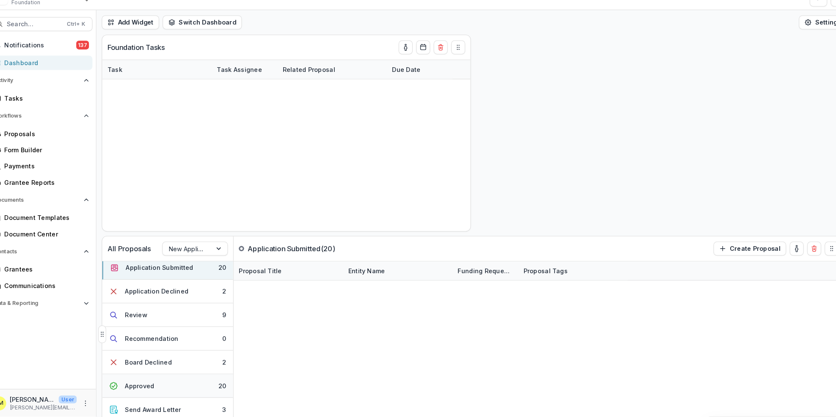
scroll to position [77, 0]
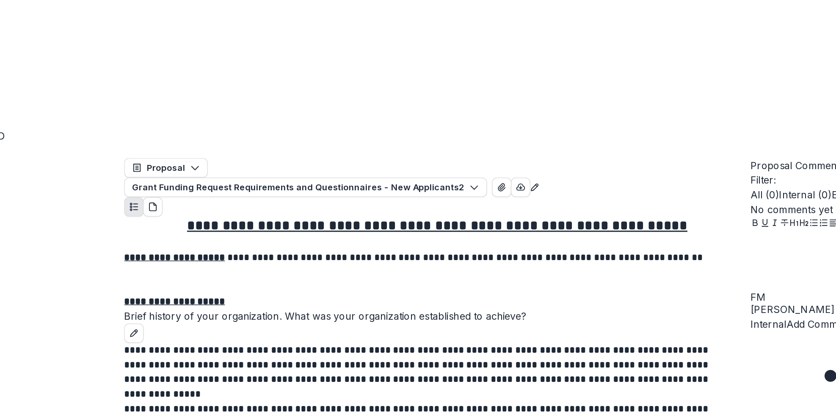
scroll to position [1648, 0]
click at [712, 205] on div "No comments yet" at bounding box center [762, 200] width 148 height 10
